Goal: Transaction & Acquisition: Purchase product/service

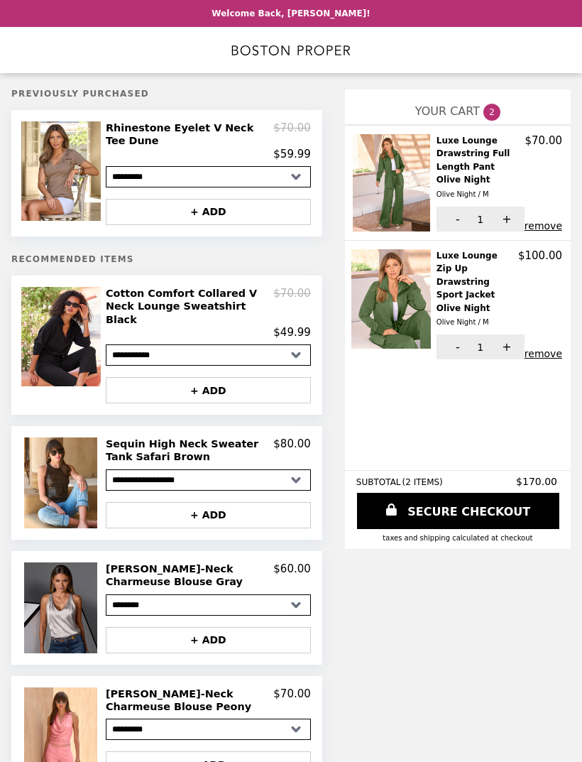
select select "*********"
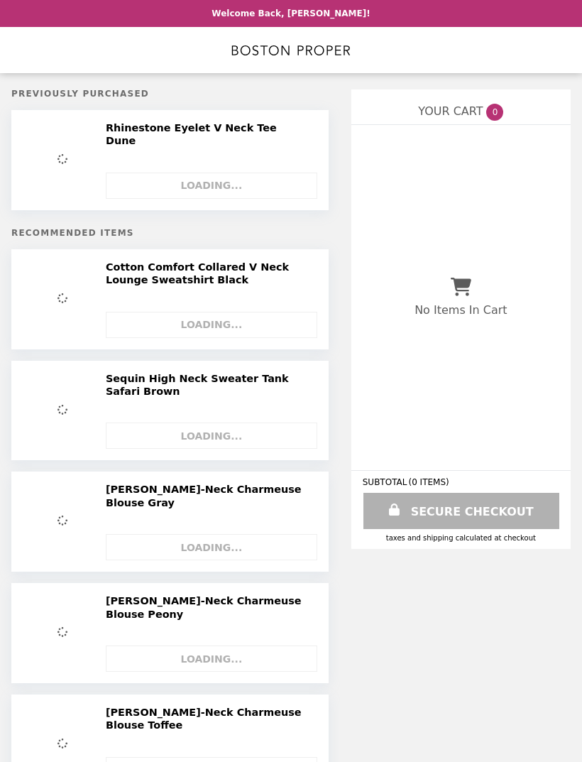
select select "*********"
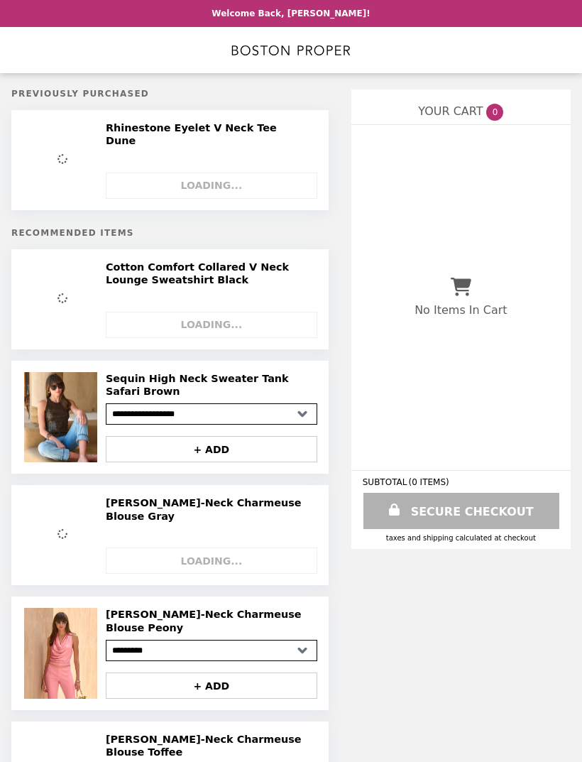
select select "*********"
